Goal: Information Seeking & Learning: Learn about a topic

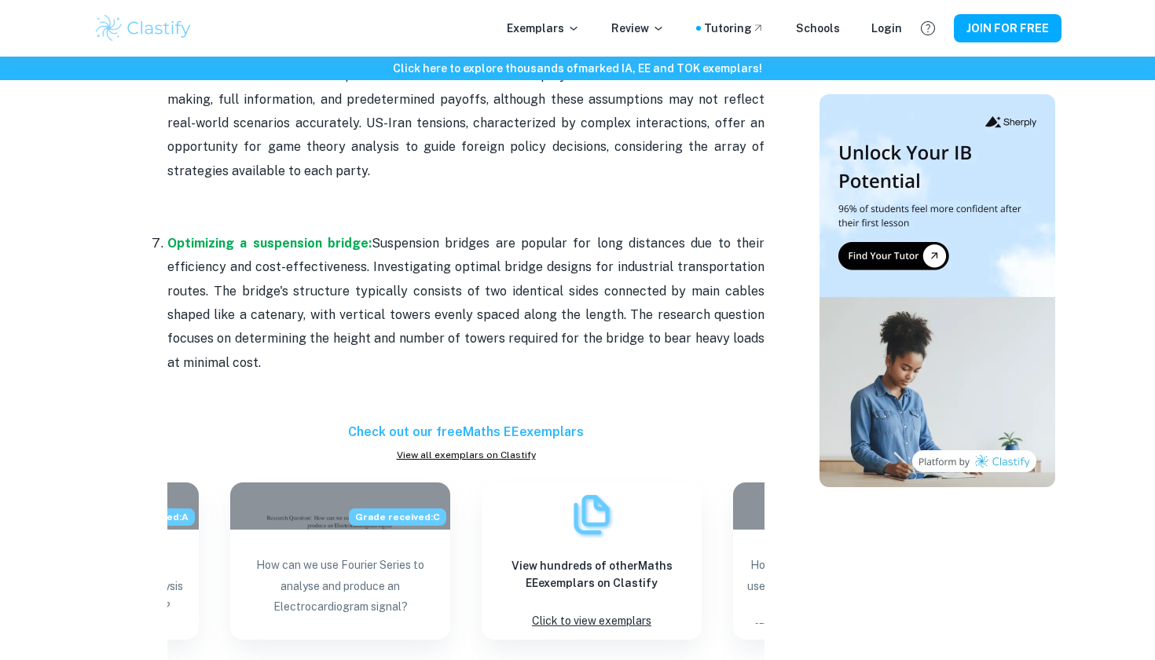
scroll to position [1859, 0]
click at [329, 236] on strong "Optimizing a suspension bridge:" at bounding box center [269, 243] width 204 height 15
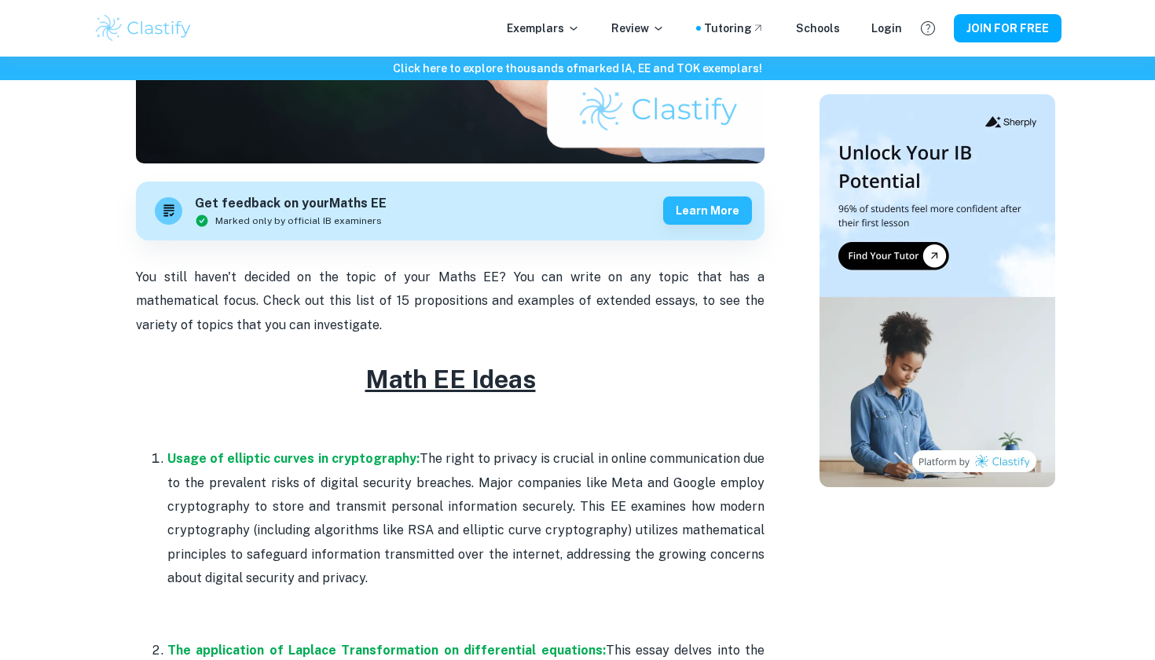
scroll to position [384, 0]
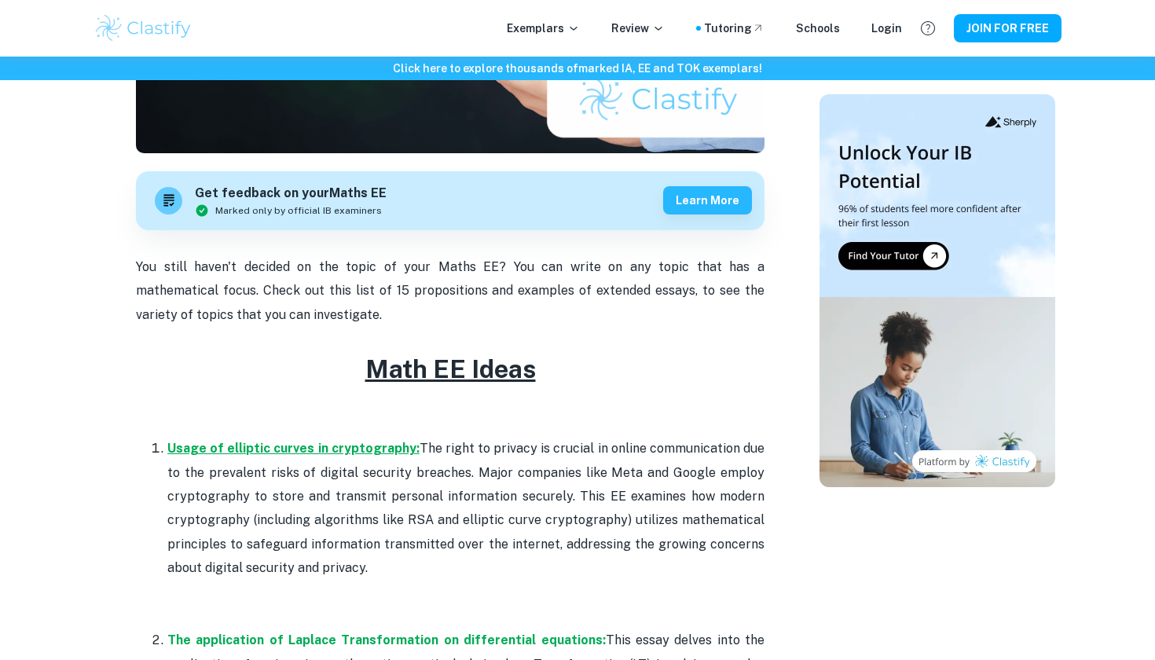
click at [273, 445] on strong "Usage of elliptic curves in cryptography:" at bounding box center [293, 448] width 252 height 15
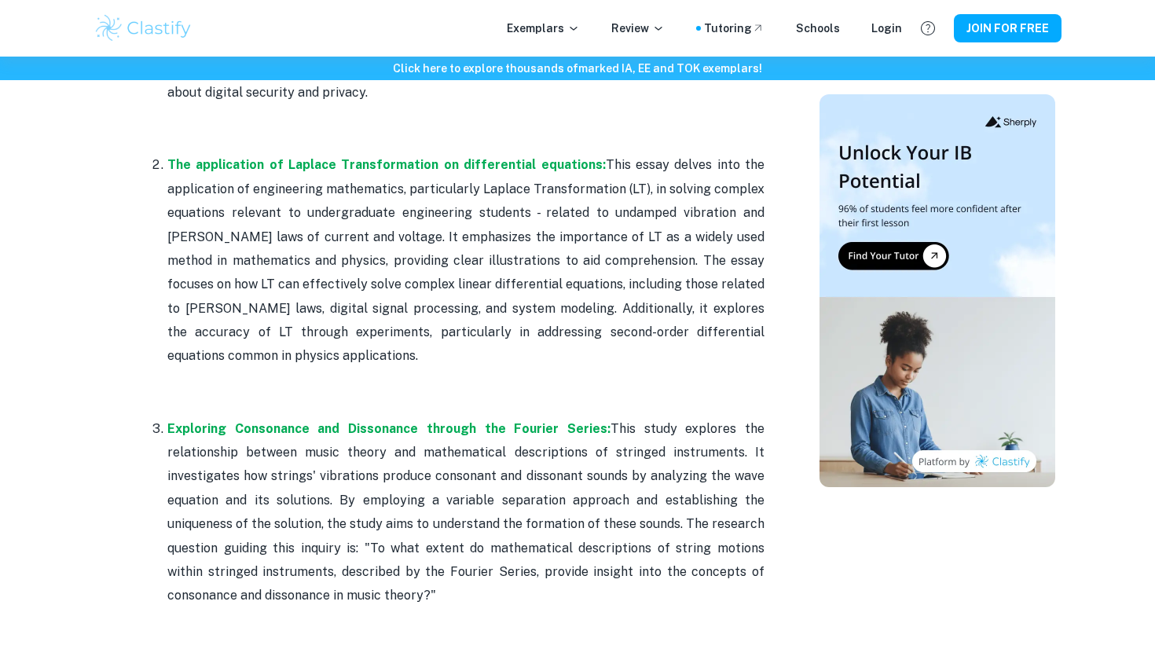
scroll to position [861, 0]
click at [507, 163] on strong "The application of Laplace Transformation on differential equations:" at bounding box center [386, 163] width 438 height 15
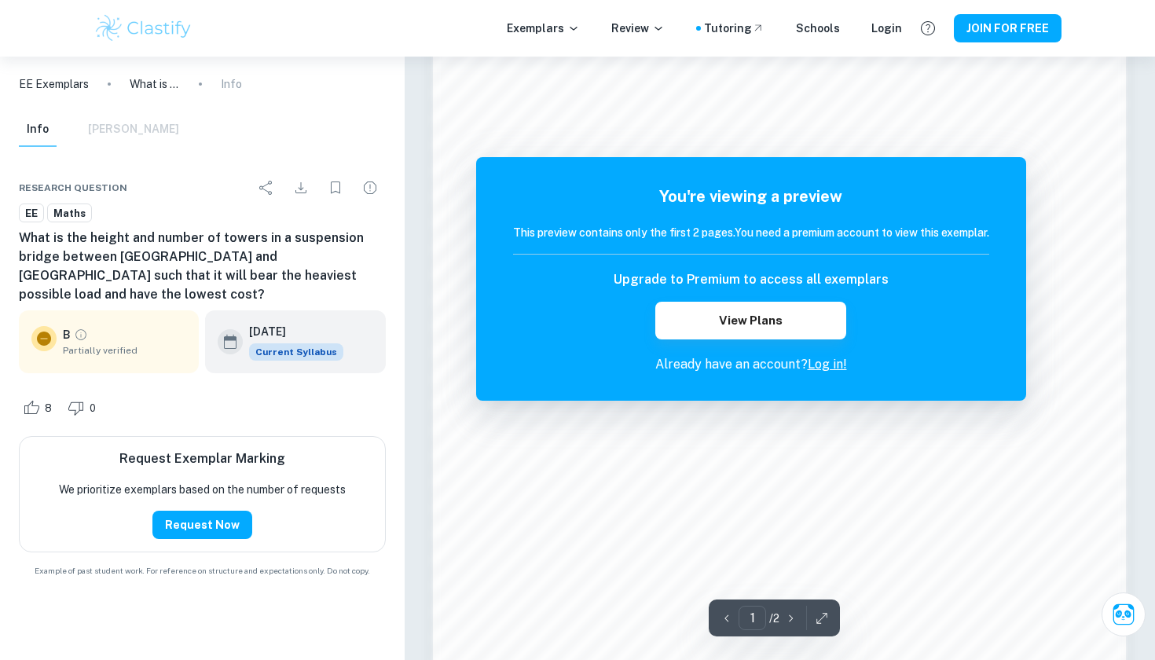
scroll to position [1381, 0]
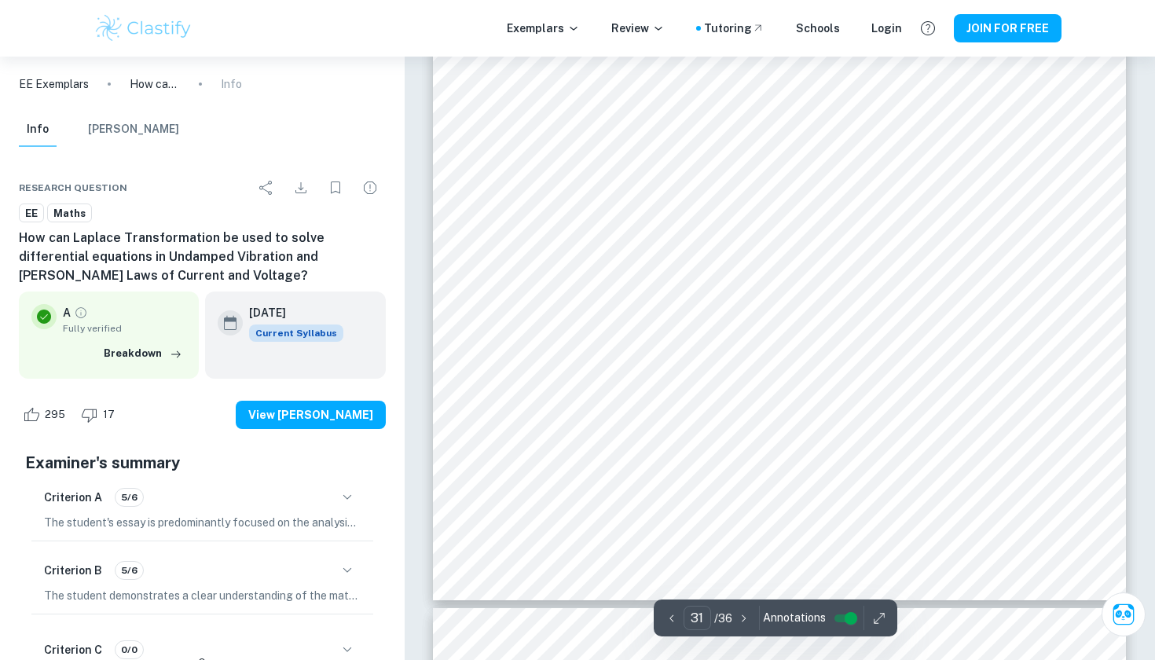
scroll to position [30740, 0]
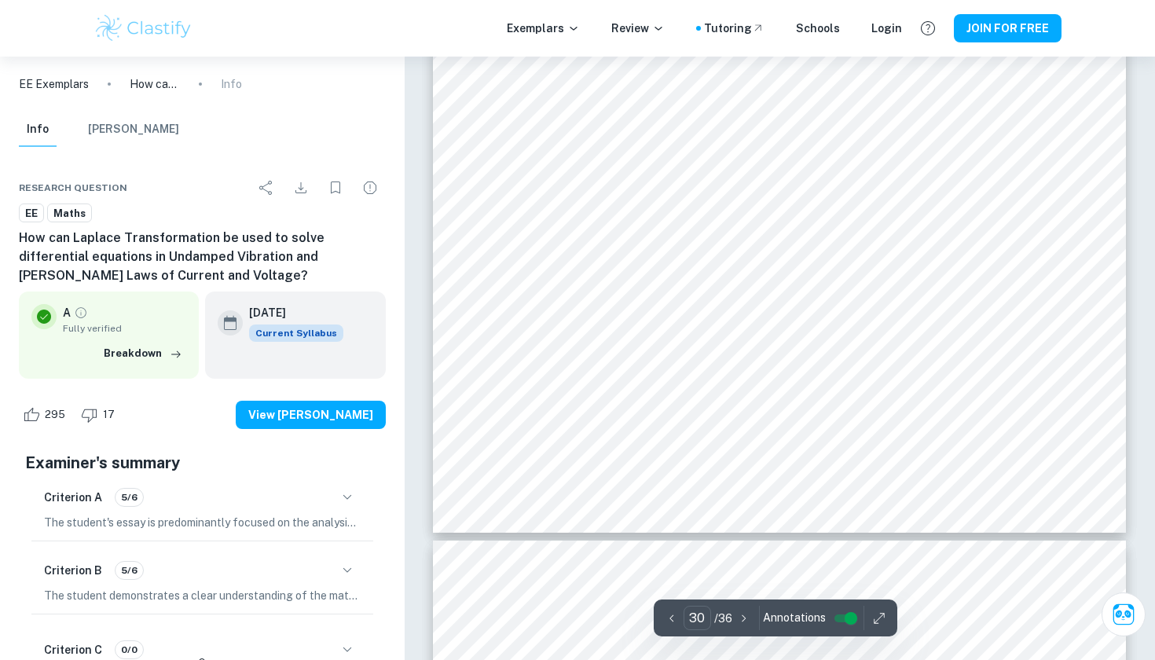
type input "31"
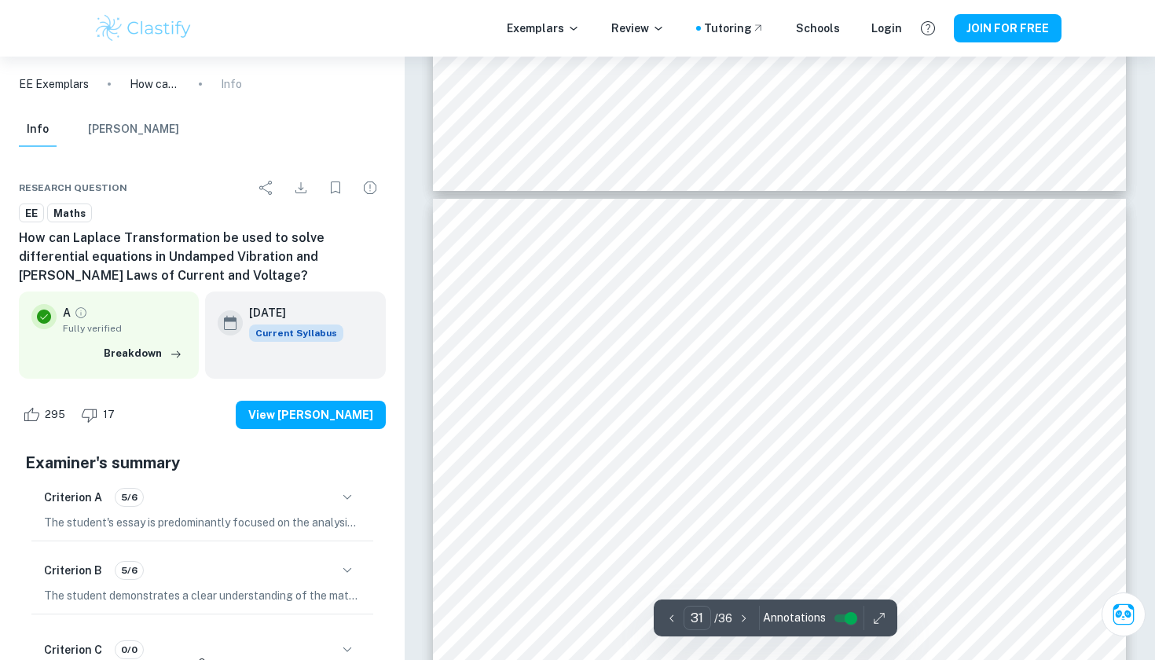
scroll to position [30178, 0]
